Goal: Task Accomplishment & Management: Use online tool/utility

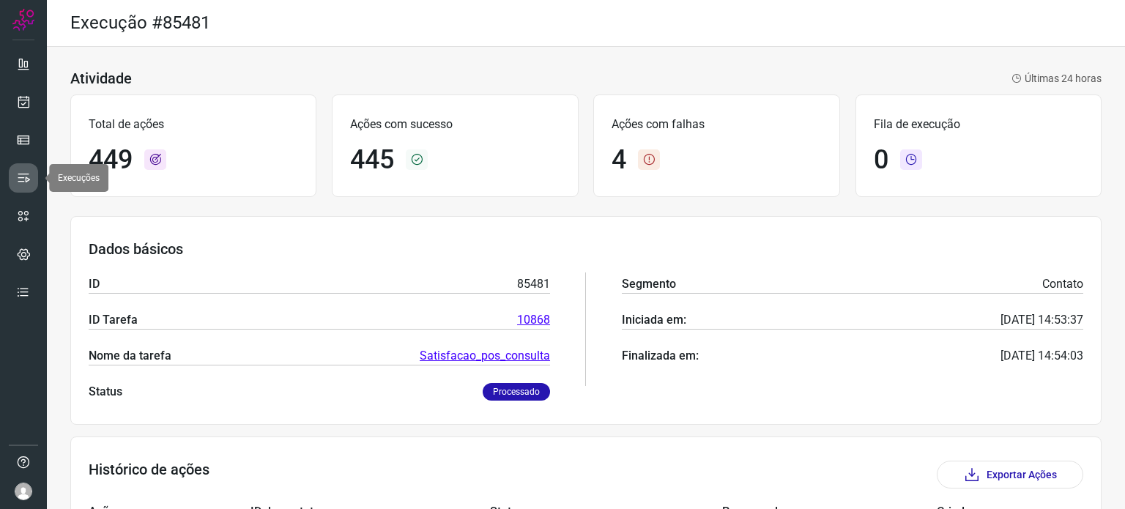
click at [26, 172] on icon at bounding box center [23, 178] width 15 height 15
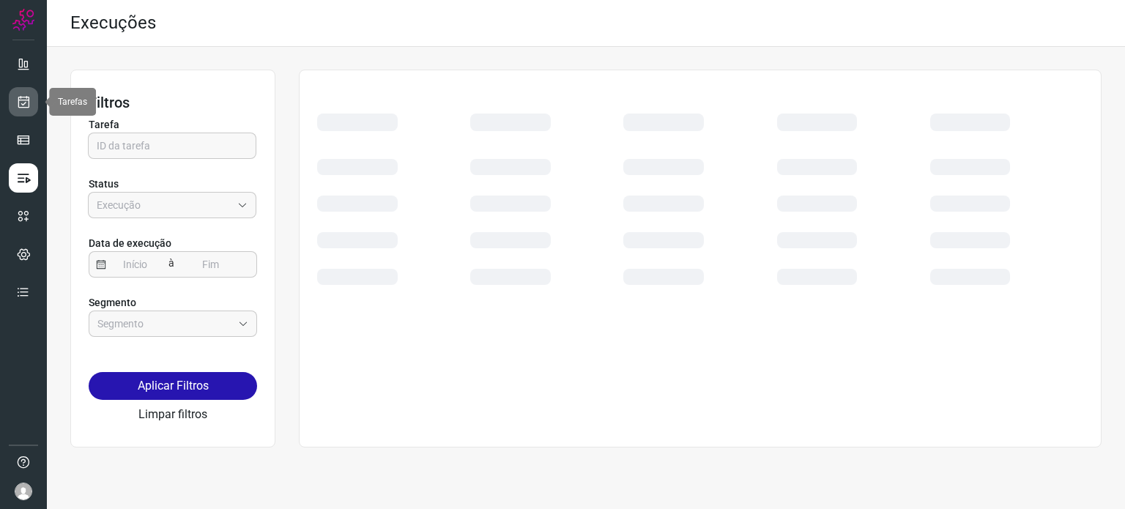
click at [25, 89] on link at bounding box center [23, 101] width 29 height 29
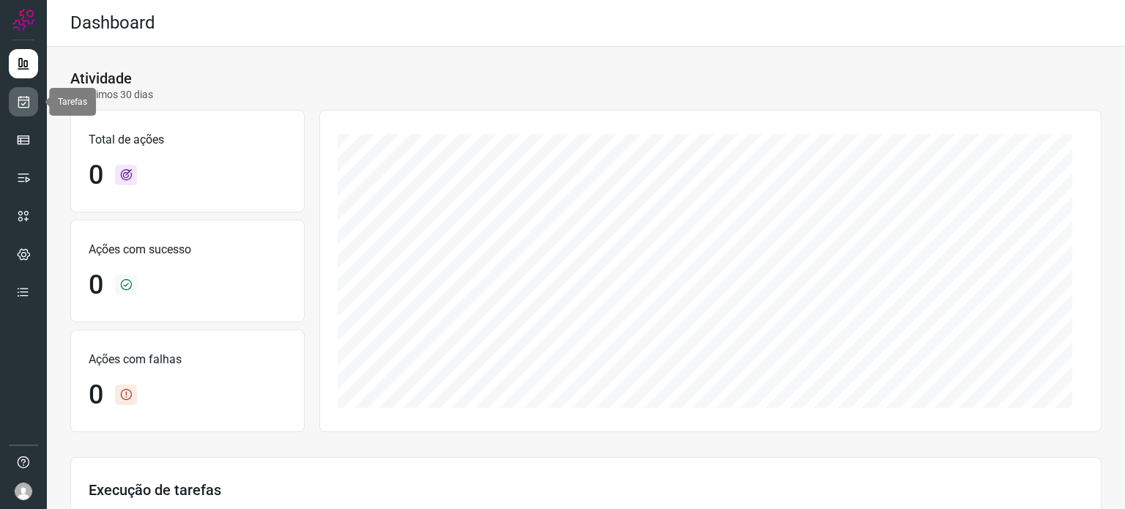
click at [27, 111] on link at bounding box center [23, 101] width 29 height 29
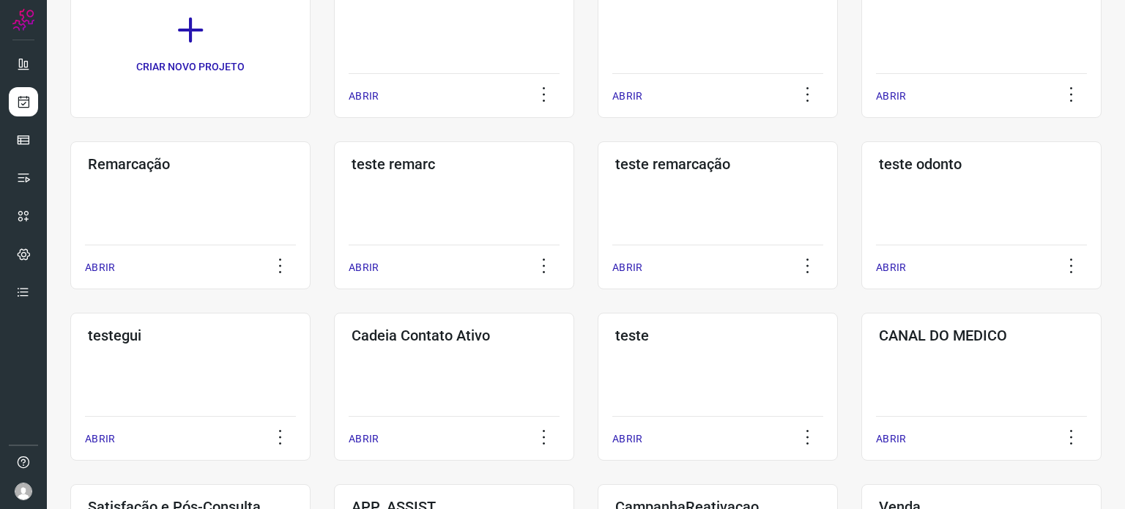
scroll to position [293, 0]
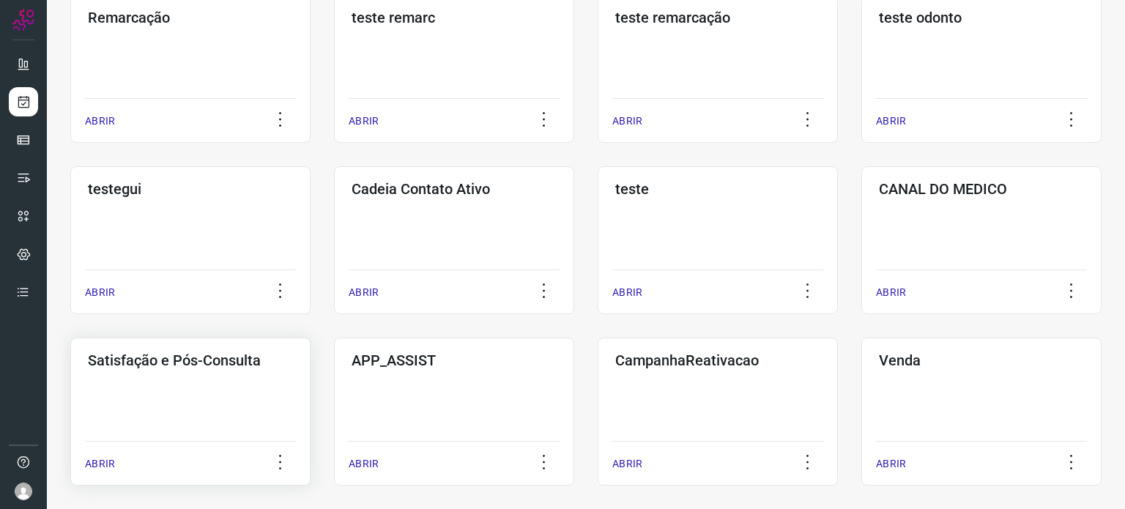
click at [214, 385] on div "Satisfação e Pós-Consulta ABRIR" at bounding box center [190, 412] width 240 height 148
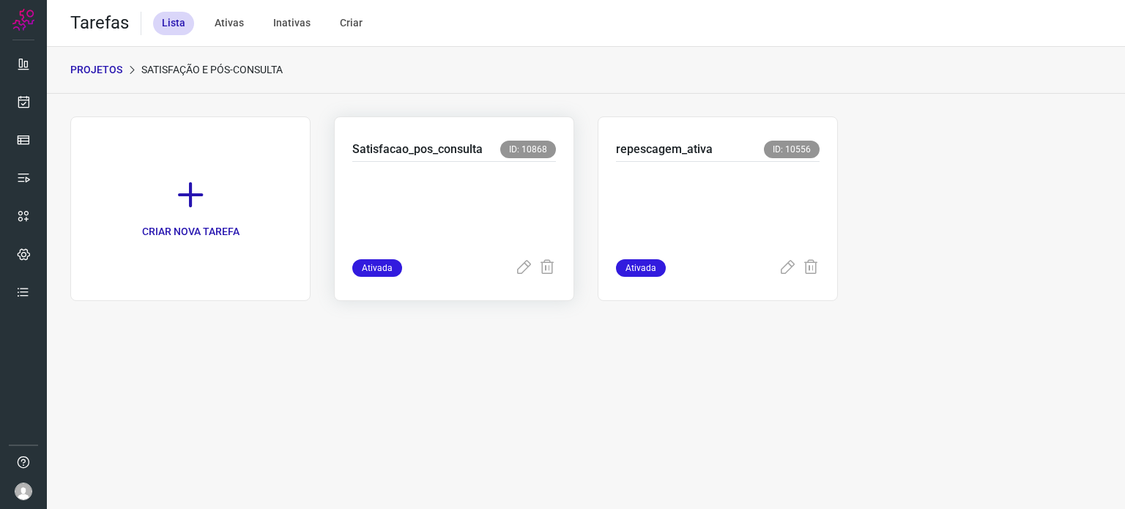
click at [439, 193] on p at bounding box center [454, 207] width 204 height 73
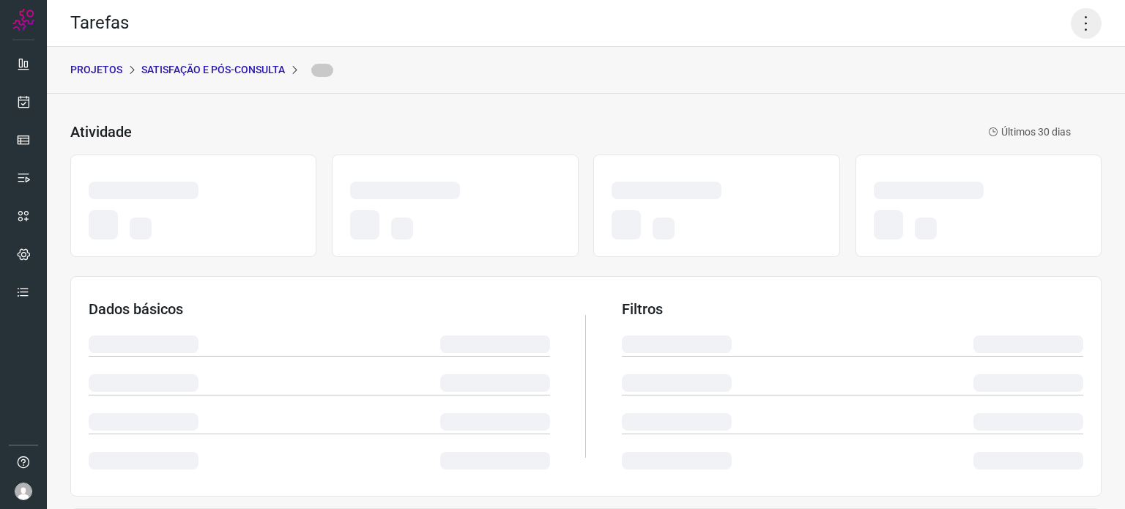
click at [1078, 23] on icon at bounding box center [1086, 23] width 31 height 31
click at [1075, 21] on icon at bounding box center [1086, 23] width 31 height 31
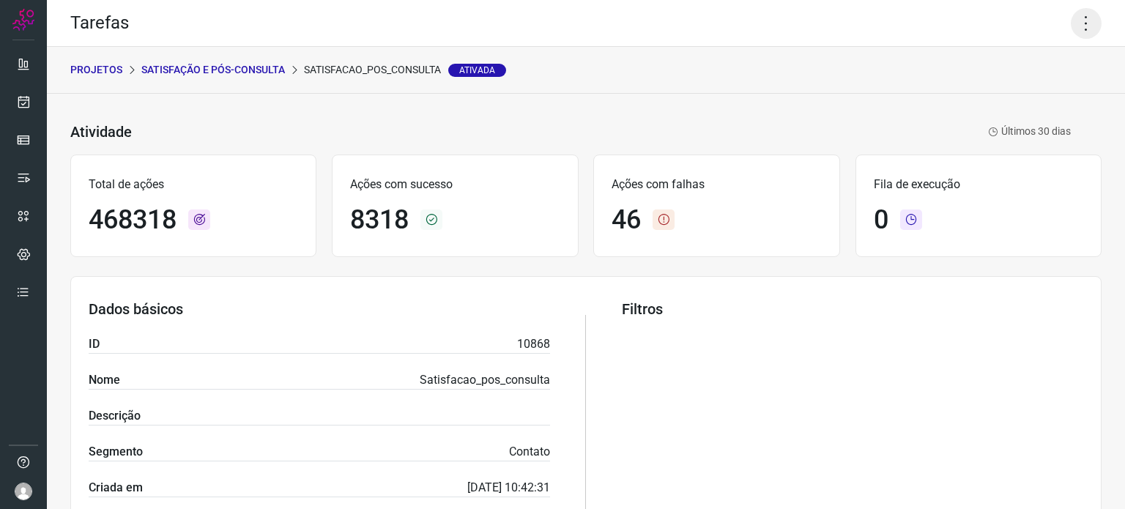
click at [1071, 34] on icon at bounding box center [1086, 23] width 31 height 31
click at [1002, 86] on li "Executar" at bounding box center [1023, 95] width 133 height 23
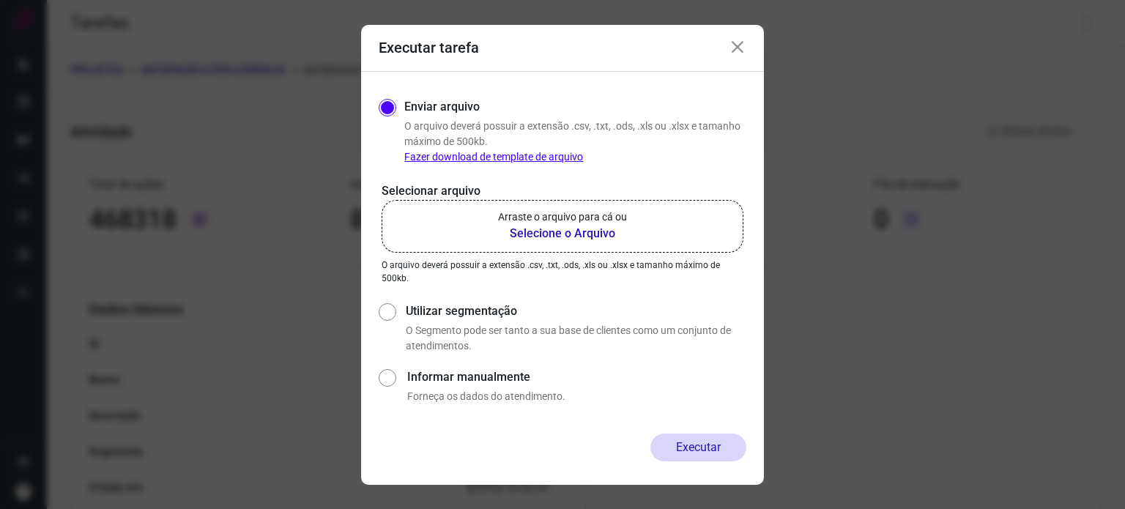
click at [481, 226] on label "Arraste o arquivo para cá ou Selecione o Arquivo" at bounding box center [563, 226] width 362 height 53
click at [0, 0] on input "Arraste o arquivo para cá ou Selecione o Arquivo" at bounding box center [0, 0] width 0 height 0
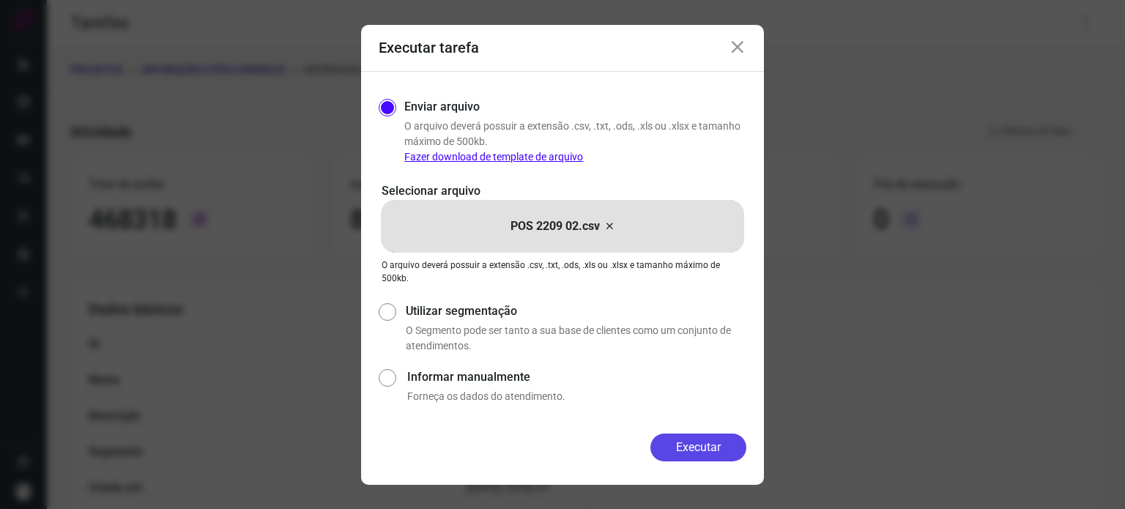
click at [706, 453] on button "Executar" at bounding box center [699, 448] width 96 height 28
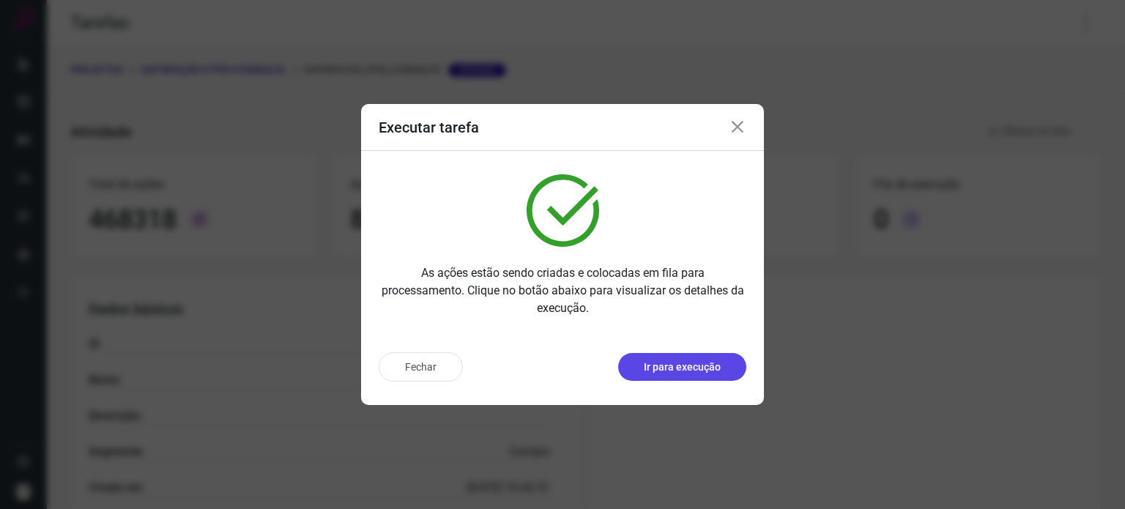
click at [695, 366] on p "Ir para execução" at bounding box center [682, 367] width 77 height 15
